Goal: Obtain resource: Download file/media

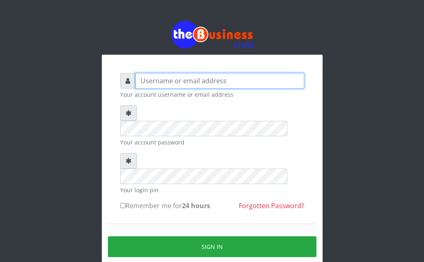
type input "Ahmed2222"
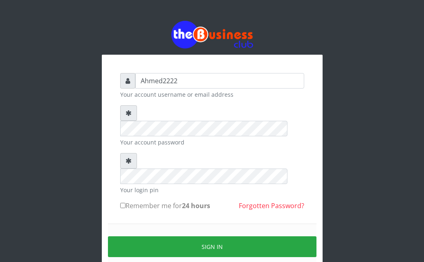
click at [123, 203] on input "Remember me for 24 hours" at bounding box center [122, 205] width 5 height 5
checkbox input "true"
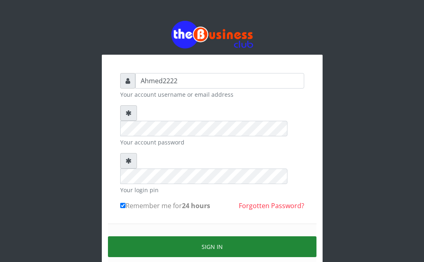
click at [184, 237] on button "Sign in" at bounding box center [212, 247] width 208 height 21
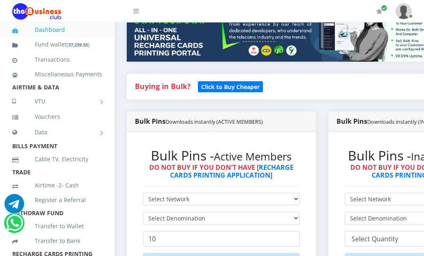
scroll to position [128, 0]
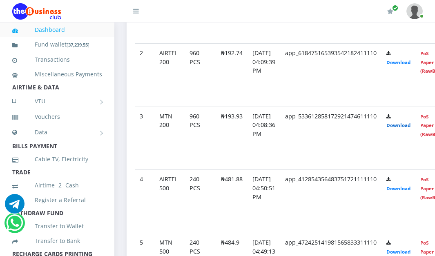
click at [411, 127] on link "Download" at bounding box center [398, 125] width 24 height 6
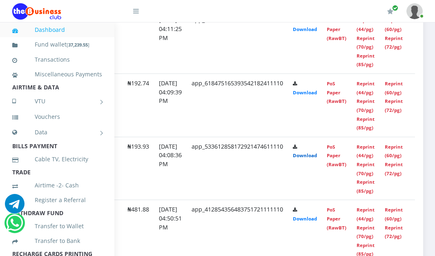
scroll to position [477, 94]
click at [374, 156] on link "Reprint (44/pg)" at bounding box center [365, 151] width 18 height 15
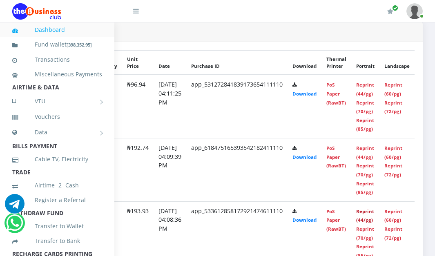
scroll to position [412, 107]
click at [370, 147] on link "Reprint (44/pg)" at bounding box center [365, 152] width 18 height 15
click at [364, 156] on link "Reprint (44/pg)" at bounding box center [365, 152] width 18 height 15
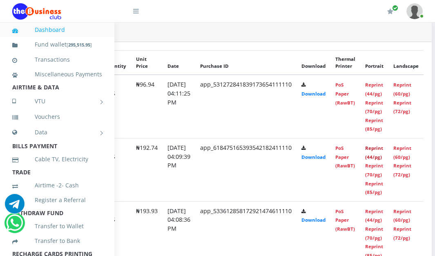
scroll to position [412, 37]
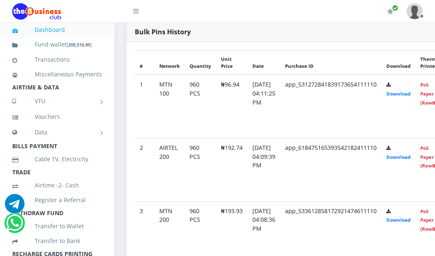
click at [280, 222] on td "[DATE] 04:08:36 PM" at bounding box center [264, 232] width 33 height 63
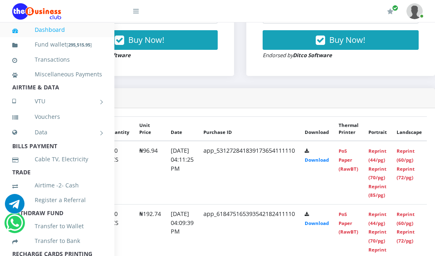
scroll to position [346, 107]
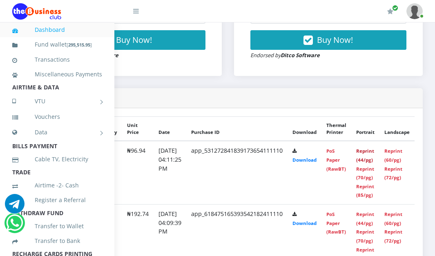
click at [367, 161] on link "Reprint (44/pg)" at bounding box center [365, 155] width 18 height 15
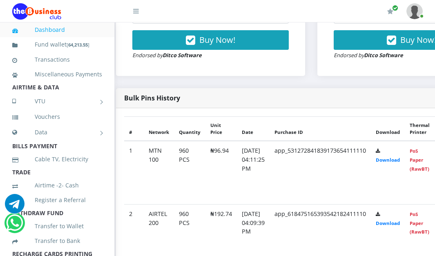
scroll to position [346, 0]
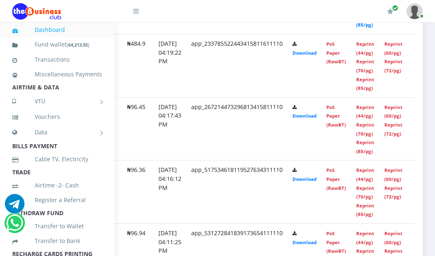
scroll to position [551, 107]
click at [359, 174] on link "Reprint (44/pg)" at bounding box center [365, 174] width 18 height 15
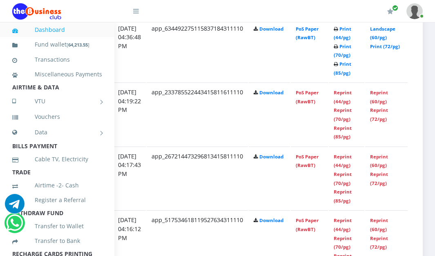
scroll to position [498, 163]
click at [352, 165] on link "Reprint (44/pg)" at bounding box center [343, 161] width 18 height 15
click at [337, 96] on link "Reprint (44/pg)" at bounding box center [343, 96] width 18 height 15
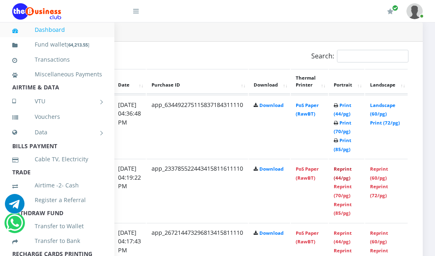
scroll to position [421, 172]
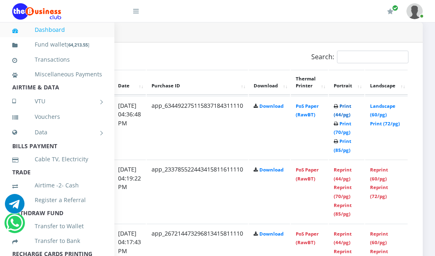
click at [338, 115] on link "Print (44/pg)" at bounding box center [343, 110] width 18 height 15
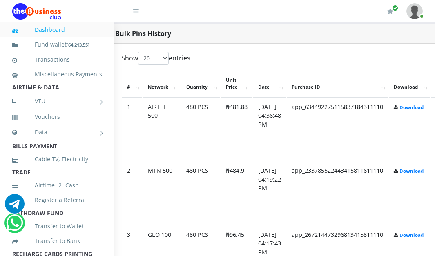
scroll to position [420, 0]
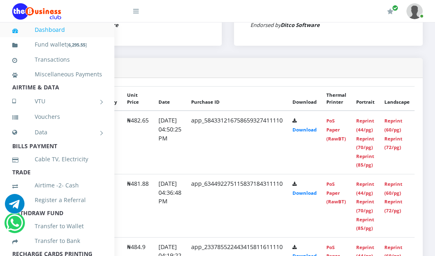
scroll to position [411, 107]
click at [366, 130] on link "Reprint (44/pg)" at bounding box center [365, 125] width 18 height 15
